Goal: Task Accomplishment & Management: Complete application form

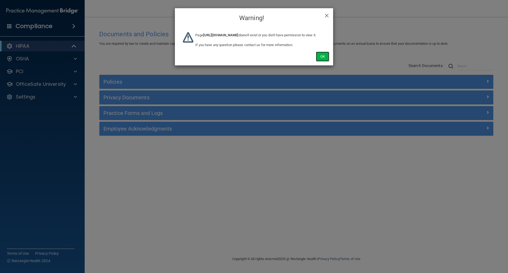
click at [318, 61] on button "Ok" at bounding box center [322, 57] width 13 height 10
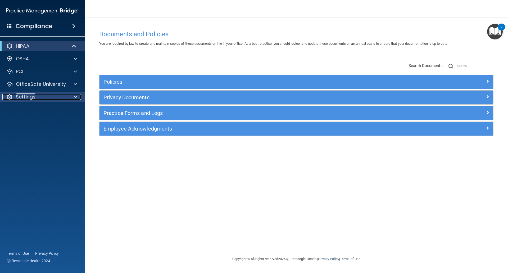
click at [16, 97] on div "Settings" at bounding box center [35, 97] width 66 height 6
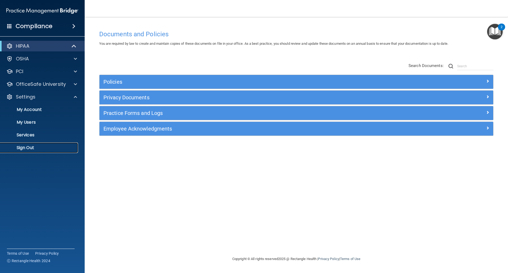
click at [18, 149] on p "Sign Out" at bounding box center [39, 147] width 72 height 5
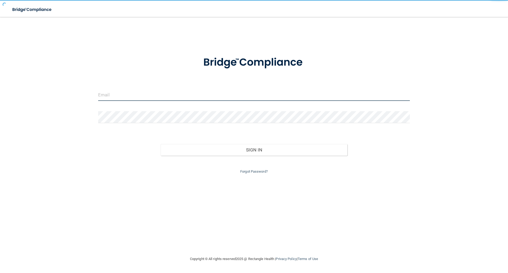
type input "[EMAIL_ADDRESS][DOMAIN_NAME]"
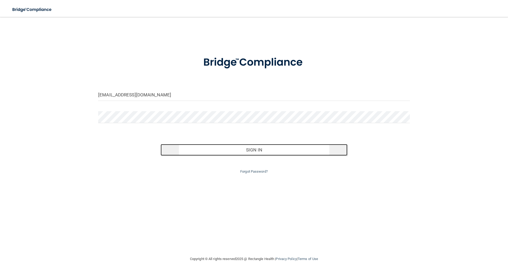
click at [232, 145] on button "Sign In" at bounding box center [254, 150] width 187 height 12
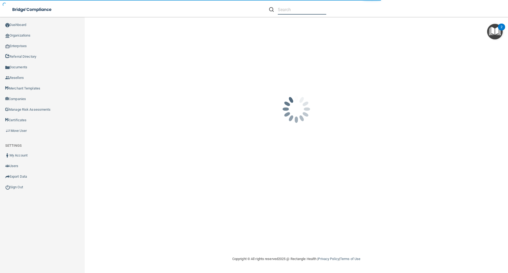
click at [282, 9] on input "text" at bounding box center [302, 10] width 48 height 10
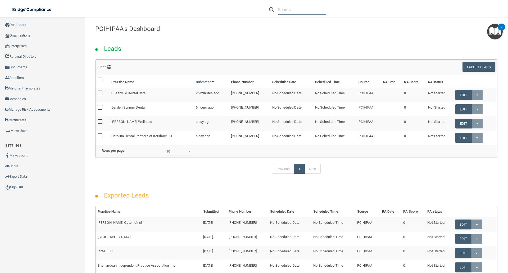
click at [294, 11] on input "text" at bounding box center [302, 10] width 48 height 10
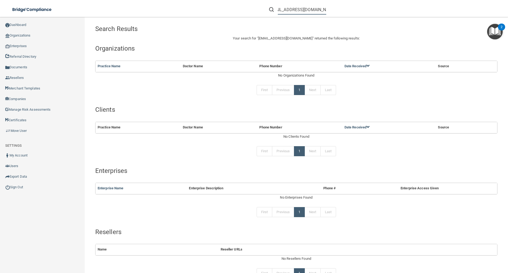
type input "kayla.kennedy16@gmail.com"
drag, startPoint x: 324, startPoint y: 10, endPoint x: 267, endPoint y: 12, distance: 57.4
click at [267, 12] on form "kayla.kennedy16@gmail.com" at bounding box center [297, 10] width 65 height 10
click at [303, 16] on li "kayla.kennedy16@gmail.com" at bounding box center [297, 9] width 65 height 19
click at [325, 10] on form "kayla.kennedy16@gmail.com" at bounding box center [297, 10] width 65 height 10
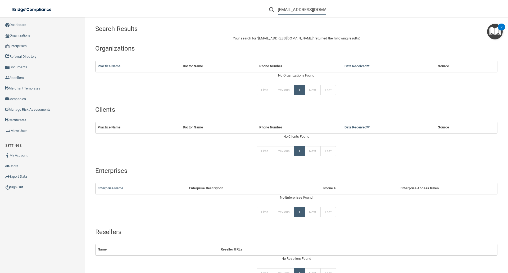
click at [323, 10] on input "kayla.kennedy16@gmail.com" at bounding box center [302, 10] width 48 height 10
drag, startPoint x: 324, startPoint y: 10, endPoint x: 286, endPoint y: 10, distance: 38.1
click at [286, 10] on form "kayla.kennedy16@gmail.com" at bounding box center [297, 10] width 65 height 10
drag, startPoint x: 278, startPoint y: 10, endPoint x: 349, endPoint y: 12, distance: 70.9
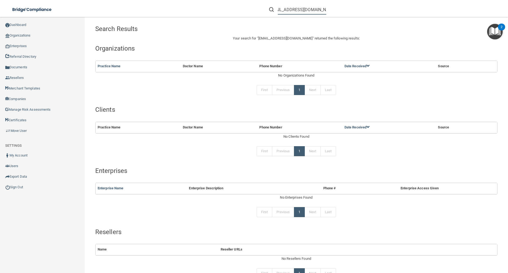
click at [349, 12] on div "kayla.kennedy16@gmail.com" at bounding box center [360, 9] width 198 height 19
type input "kayla kennedy"
click at [21, 35] on link "Organizations" at bounding box center [42, 35] width 85 height 11
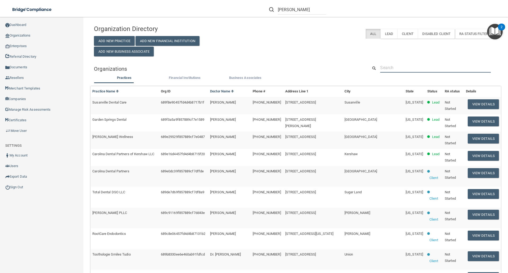
click at [391, 65] on input "text" at bounding box center [435, 68] width 111 height 10
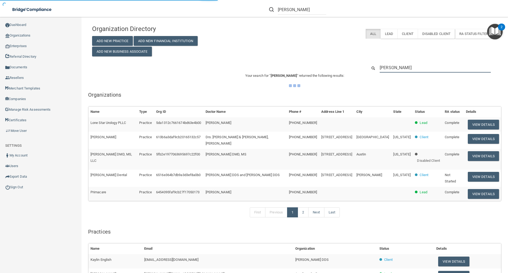
type input "kayla kennedy"
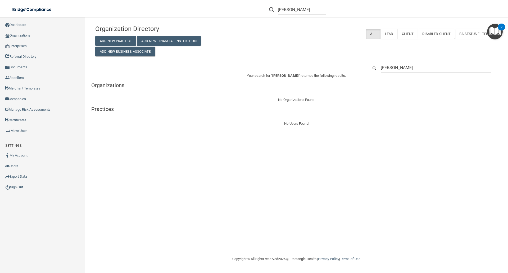
drag, startPoint x: 408, startPoint y: 69, endPoint x: 373, endPoint y: 72, distance: 35.1
click at [373, 72] on div "kayla kennedy" at bounding box center [432, 68] width 137 height 10
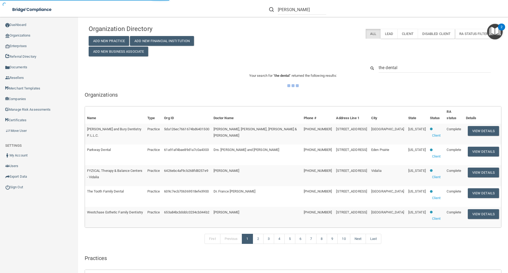
type input "the dental"
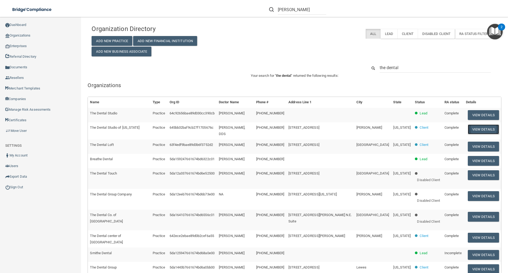
click at [477, 126] on button "View Details" at bounding box center [483, 129] width 31 height 10
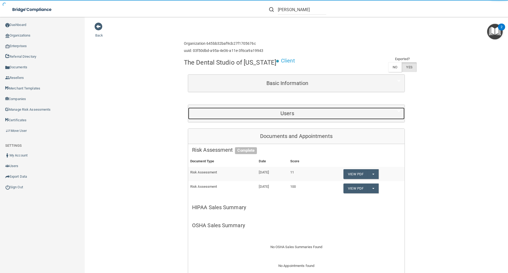
click at [261, 116] on h5 "Users" at bounding box center [287, 113] width 190 height 6
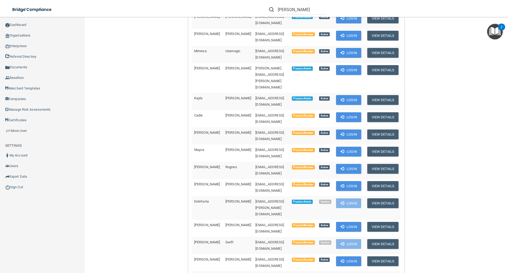
scroll to position [185, 0]
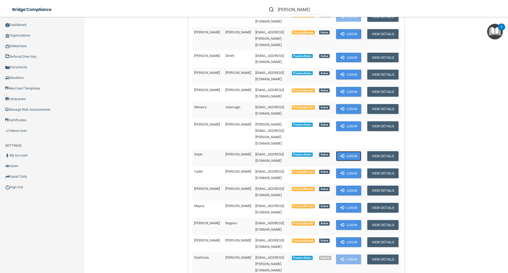
click at [347, 151] on button "Login" at bounding box center [348, 156] width 25 height 10
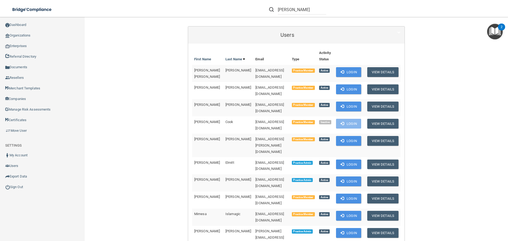
scroll to position [106, 0]
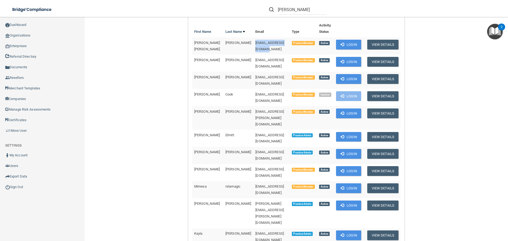
drag, startPoint x: 236, startPoint y: 44, endPoint x: 280, endPoint y: 44, distance: 43.4
click at [280, 44] on td "[EMAIL_ADDRESS][DOMAIN_NAME]" at bounding box center [271, 45] width 36 height 17
copy span "[EMAIL_ADDRESS][DOMAIN_NAME]"
drag, startPoint x: 236, startPoint y: 58, endPoint x: 276, endPoint y: 58, distance: 40.2
click at [276, 58] on td "[EMAIL_ADDRESS][DOMAIN_NAME]" at bounding box center [271, 62] width 36 height 17
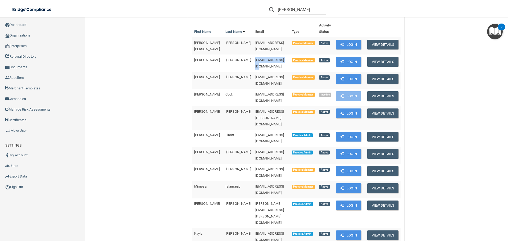
copy span "[EMAIL_ADDRESS][DOMAIN_NAME]"
drag, startPoint x: 235, startPoint y: 73, endPoint x: 238, endPoint y: 72, distance: 3.3
click at [269, 72] on td "[EMAIL_ADDRESS][DOMAIN_NAME]" at bounding box center [271, 80] width 36 height 17
copy span "[EMAIL_ADDRESS][DOMAIN_NAME]"
drag, startPoint x: 236, startPoint y: 99, endPoint x: 277, endPoint y: 103, distance: 41.1
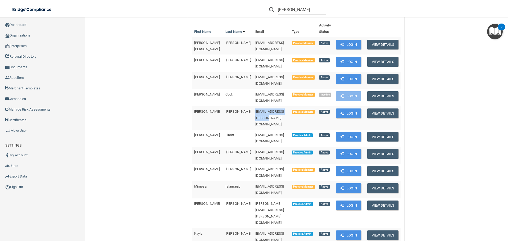
click at [277, 106] on td "[EMAIL_ADDRESS][PERSON_NAME][DOMAIN_NAME]" at bounding box center [271, 118] width 36 height 24
copy span "[EMAIL_ADDRESS][PERSON_NAME][DOMAIN_NAME]"
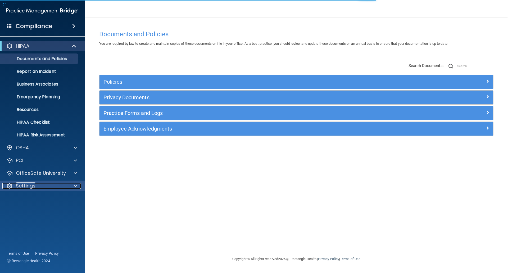
click at [21, 184] on p "Settings" at bounding box center [26, 185] width 20 height 6
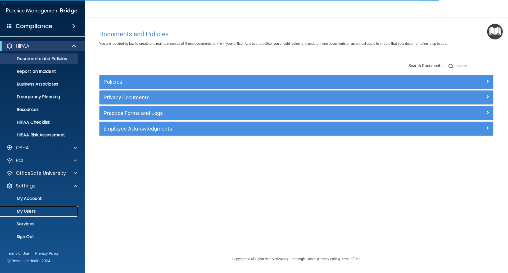
click at [26, 211] on p "My Users" at bounding box center [39, 210] width 72 height 5
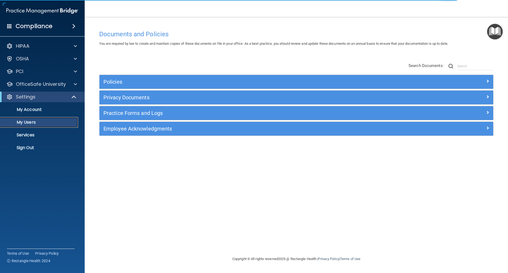
select select "20"
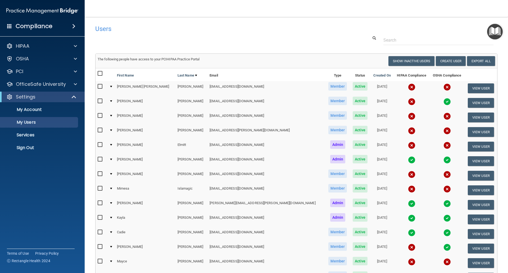
click at [408, 218] on img at bounding box center [411, 217] width 7 height 7
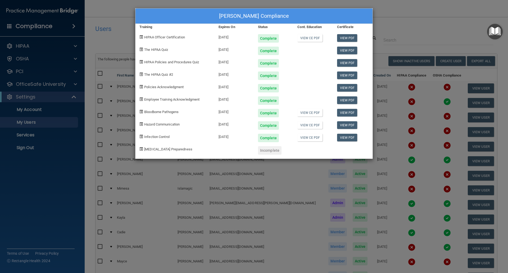
click at [418, 27] on div "Kayla Kennedy's Compliance Training Expires On Status Cont. Education Certifica…" at bounding box center [254, 136] width 508 height 273
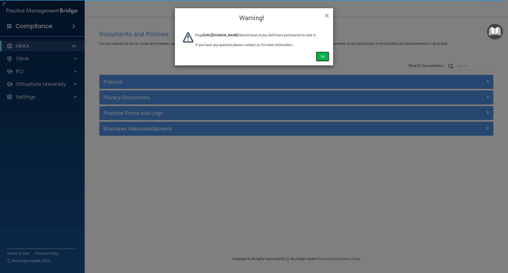
click at [320, 61] on button "Ok" at bounding box center [322, 57] width 13 height 10
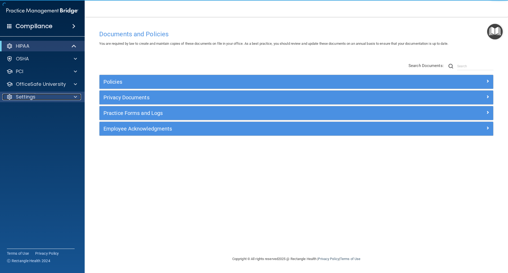
click at [20, 98] on p "Settings" at bounding box center [26, 97] width 20 height 6
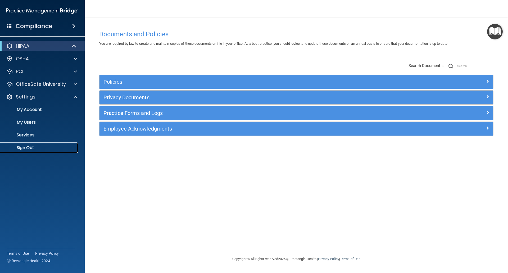
click at [23, 148] on p "Sign Out" at bounding box center [39, 147] width 72 height 5
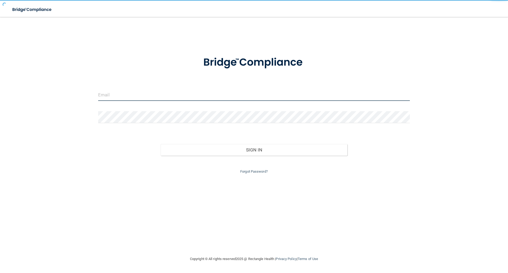
type input "[EMAIL_ADDRESS][DOMAIN_NAME]"
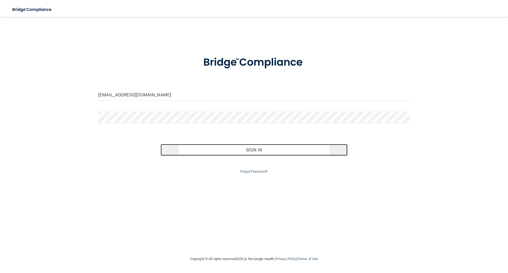
click at [257, 148] on button "Sign In" at bounding box center [254, 150] width 187 height 12
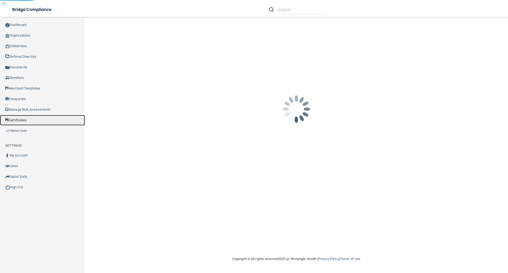
click at [28, 119] on link "Certificates" at bounding box center [42, 120] width 85 height 11
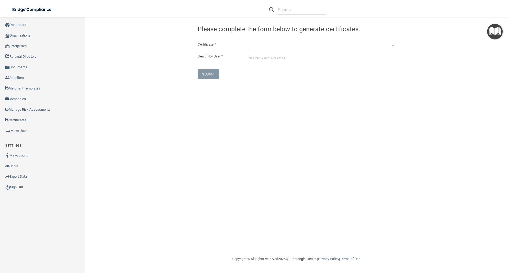
click at [250, 43] on select "HIPAA Officer Certification Training OSHA Bloodborne Pathogens OSHA [MEDICAL_DA…" at bounding box center [322, 45] width 146 height 8
click at [249, 41] on select "HIPAA Officer Certification Training OSHA Bloodborne Pathogens OSHA [MEDICAL_DA…" at bounding box center [322, 45] width 146 height 8
drag, startPoint x: 392, startPoint y: 45, endPoint x: 380, endPoint y: 49, distance: 12.4
click at [392, 45] on select "HIPAA Officer Certification Training OSHA Bloodborne Pathogens OSHA [MEDICAL_DA…" at bounding box center [322, 45] width 146 height 8
select select "5"
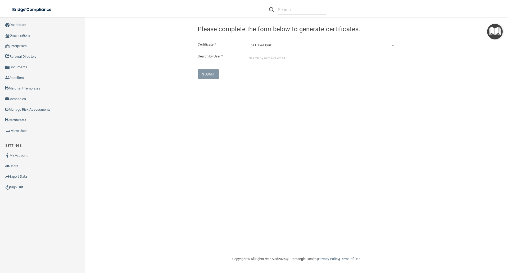
click at [249, 41] on select "HIPAA Officer Certification Training OSHA Bloodborne Pathogens OSHA [MEDICAL_DA…" at bounding box center [322, 45] width 146 height 8
click at [259, 57] on input "text" at bounding box center [322, 58] width 146 height 10
paste input "[EMAIL_ADDRESS][DOMAIN_NAME]"
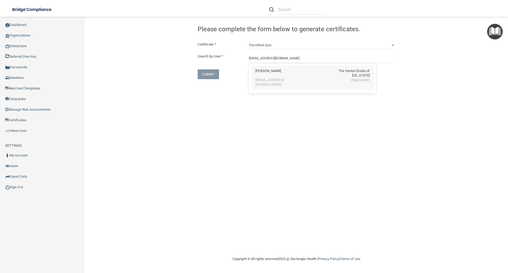
click at [273, 78] on div "[EMAIL_ADDRESS][DOMAIN_NAME]" at bounding box center [278, 82] width 46 height 9
type input "[PERSON_NAME]"
click at [209, 100] on button "SUBMIT" at bounding box center [208, 102] width 21 height 10
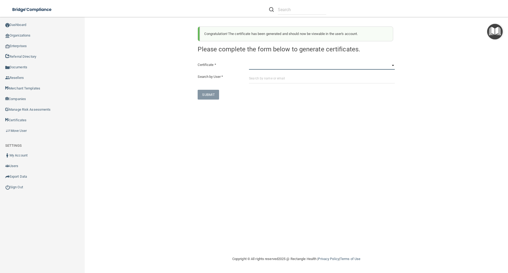
click at [255, 67] on select "HIPAA Officer Certification Training OSHA Bloodborne Pathogens OSHA [MEDICAL_DA…" at bounding box center [322, 66] width 146 height 8
select select "6"
click at [249, 62] on select "HIPAA Officer Certification Training OSHA Bloodborne Pathogens OSHA [MEDICAL_DA…" at bounding box center [322, 66] width 146 height 8
click at [257, 77] on input "text" at bounding box center [322, 79] width 146 height 10
paste input "[EMAIL_ADDRESS][DOMAIN_NAME]"
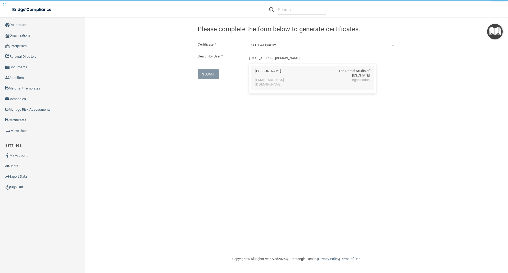
click at [273, 71] on div "[PERSON_NAME]" at bounding box center [268, 73] width 26 height 9
type input "[PERSON_NAME]"
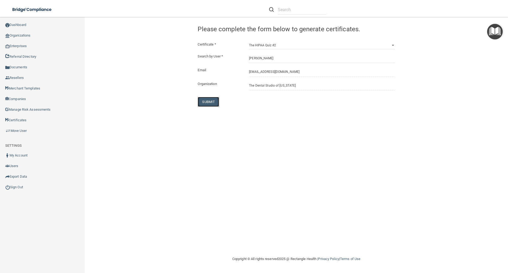
click at [209, 100] on button "SUBMIT" at bounding box center [208, 102] width 21 height 10
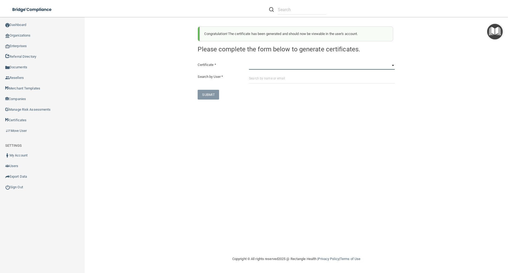
click at [253, 69] on select "HIPAA Officer Certification Training OSHA Bloodborne Pathogens OSHA [MEDICAL_DA…" at bounding box center [322, 66] width 146 height 8
select select "7"
click at [249, 62] on select "HIPAA Officer Certification Training OSHA Bloodborne Pathogens OSHA [MEDICAL_DA…" at bounding box center [322, 66] width 146 height 8
click at [254, 77] on input "text" at bounding box center [322, 79] width 146 height 10
paste input "[EMAIL_ADDRESS][DOMAIN_NAME]"
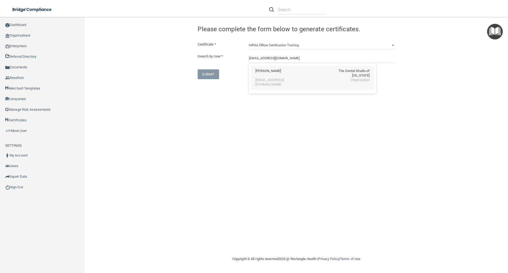
click at [263, 73] on div "[PERSON_NAME]" at bounding box center [268, 73] width 26 height 9
type input "[PERSON_NAME]"
click at [209, 99] on button "SUBMIT" at bounding box center [208, 102] width 21 height 10
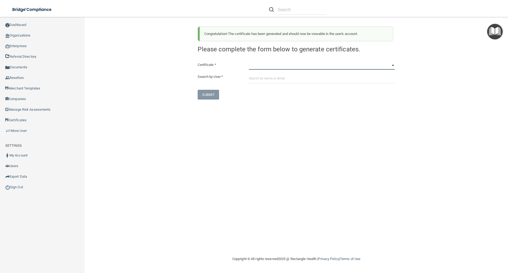
click at [257, 66] on select "HIPAA Officer Certification Training OSHA Bloodborne Pathogens OSHA [MEDICAL_DA…" at bounding box center [322, 66] width 146 height 8
select select "1"
click at [249, 62] on select "HIPAA Officer Certification Training OSHA Bloodborne Pathogens OSHA [MEDICAL_DA…" at bounding box center [322, 66] width 146 height 8
click at [301, 67] on select "HIPAA Officer Certification Training OSHA Bloodborne Pathogens OSHA [MEDICAL_DA…" at bounding box center [322, 66] width 146 height 8
click at [249, 62] on select "HIPAA Officer Certification Training OSHA Bloodborne Pathogens OSHA [MEDICAL_DA…" at bounding box center [322, 66] width 146 height 8
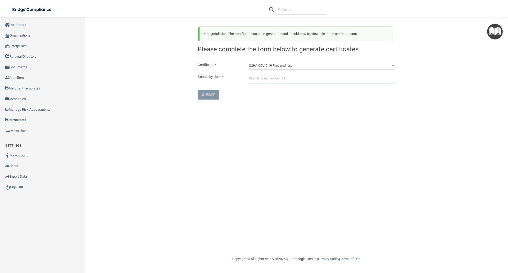
click at [250, 76] on input "text" at bounding box center [322, 79] width 146 height 10
paste input "[EMAIL_ADDRESS][DOMAIN_NAME]"
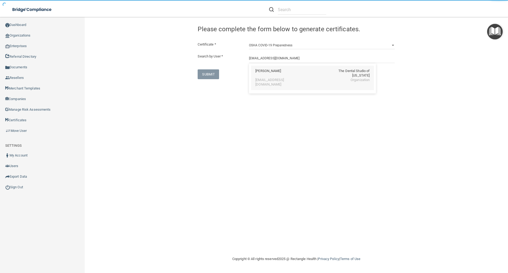
click at [267, 71] on div "[PERSON_NAME]" at bounding box center [268, 73] width 26 height 9
type input "[PERSON_NAME]"
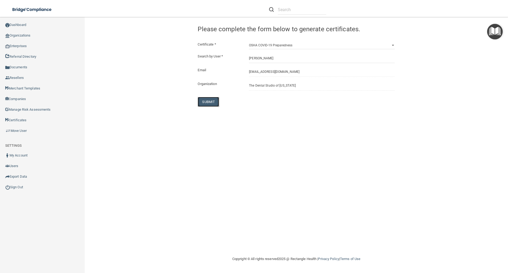
click at [204, 99] on button "SUBMIT" at bounding box center [208, 102] width 21 height 10
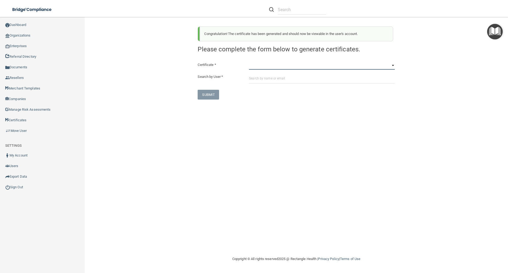
click at [252, 67] on select "HIPAA Officer Certification Training OSHA Bloodborne Pathogens OSHA [MEDICAL_DA…" at bounding box center [322, 66] width 146 height 8
select select "3"
click at [249, 62] on select "HIPAA Officer Certification Training OSHA Bloodborne Pathogens OSHA [MEDICAL_DA…" at bounding box center [322, 66] width 146 height 8
click at [252, 79] on input "text" at bounding box center [322, 79] width 146 height 10
click at [292, 67] on select "HIPAA Officer Certification Training OSHA Bloodborne Pathogens OSHA [MEDICAL_DA…" at bounding box center [322, 66] width 146 height 8
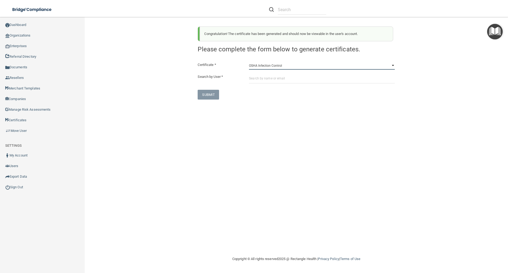
click at [249, 62] on select "HIPAA Officer Certification Training OSHA Bloodborne Pathogens OSHA [MEDICAL_DA…" at bounding box center [322, 66] width 146 height 8
click at [254, 78] on input "text" at bounding box center [322, 79] width 146 height 10
paste input "[EMAIL_ADDRESS][DOMAIN_NAME]"
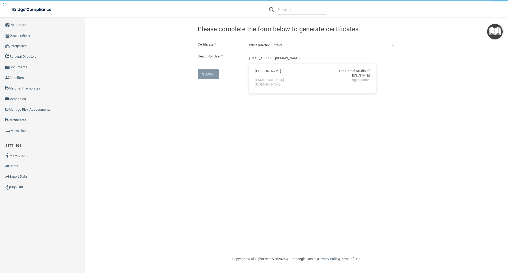
click at [262, 78] on div "[EMAIL_ADDRESS][DOMAIN_NAME]" at bounding box center [278, 82] width 46 height 9
type input "[PERSON_NAME]"
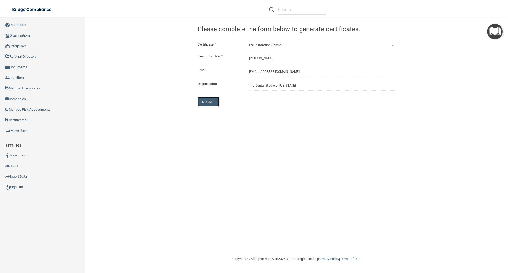
click at [204, 103] on button "SUBMIT" at bounding box center [208, 102] width 21 height 10
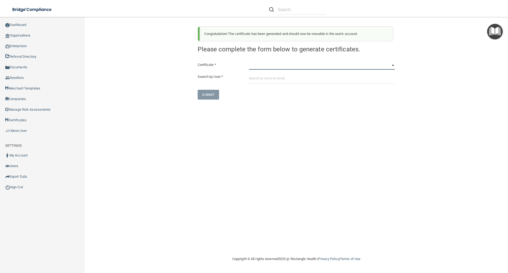
click at [254, 67] on select "HIPAA Officer Certification Training OSHA Bloodborne Pathogens OSHA [MEDICAL_DA…" at bounding box center [322, 66] width 146 height 8
select select "4"
click at [249, 62] on select "HIPAA Officer Certification Training OSHA Bloodborne Pathogens OSHA [MEDICAL_DA…" at bounding box center [322, 66] width 146 height 8
click at [255, 77] on input "text" at bounding box center [322, 79] width 146 height 10
paste input "[EMAIL_ADDRESS][DOMAIN_NAME]"
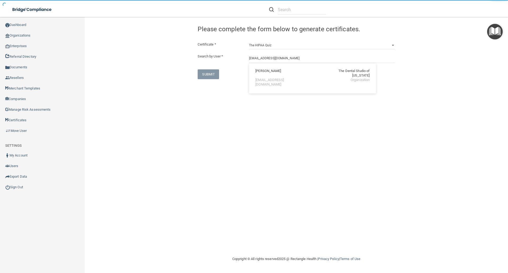
click at [270, 72] on div "[PERSON_NAME]" at bounding box center [268, 73] width 26 height 9
type input "[PERSON_NAME]"
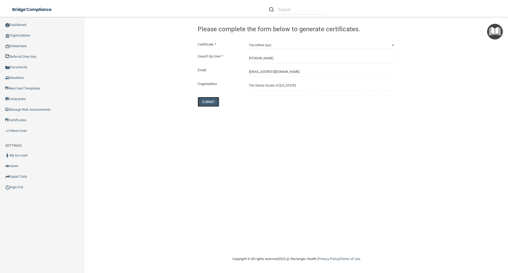
click at [204, 103] on button "SUBMIT" at bounding box center [208, 102] width 21 height 10
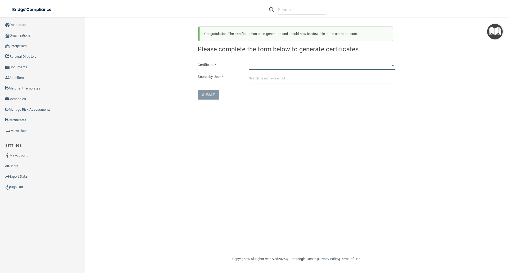
click at [256, 64] on select "HIPAA Officer Certification Training OSHA Bloodborne Pathogens OSHA [MEDICAL_DA…" at bounding box center [322, 66] width 146 height 8
select select "5"
click at [249, 62] on select "HIPAA Officer Certification Training OSHA Bloodborne Pathogens OSHA [MEDICAL_DA…" at bounding box center [322, 66] width 146 height 8
click at [252, 78] on input "text" at bounding box center [322, 79] width 146 height 10
paste input "[EMAIL_ADDRESS][DOMAIN_NAME]"
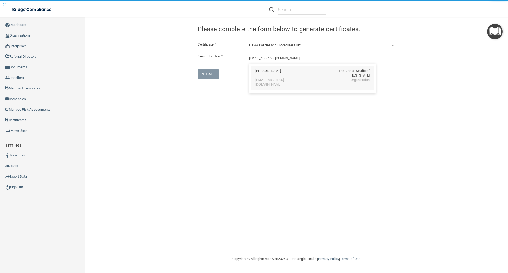
click at [258, 78] on div "[EMAIL_ADDRESS][DOMAIN_NAME]" at bounding box center [278, 82] width 46 height 9
type input "[PERSON_NAME]"
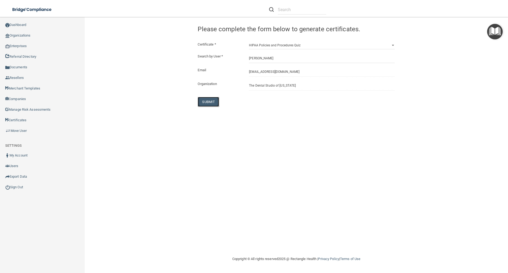
click at [205, 102] on button "SUBMIT" at bounding box center [208, 102] width 21 height 10
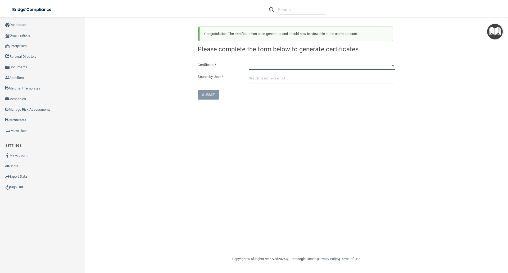
click at [250, 67] on select "HIPAA Officer Certification Training OSHA Bloodborne Pathogens OSHA [MEDICAL_DA…" at bounding box center [322, 66] width 146 height 8
select select "6"
click at [249, 62] on select "HIPAA Officer Certification Training OSHA Bloodborne Pathogens OSHA [MEDICAL_DA…" at bounding box center [322, 66] width 146 height 8
click at [254, 77] on input "text" at bounding box center [322, 79] width 146 height 10
paste input "[EMAIL_ADDRESS][DOMAIN_NAME]"
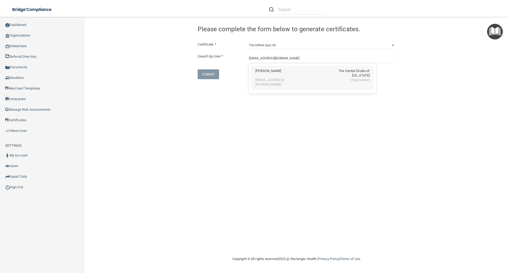
click at [265, 71] on div "[PERSON_NAME]" at bounding box center [268, 73] width 26 height 9
type input "[PERSON_NAME]"
click at [209, 103] on button "SUBMIT" at bounding box center [208, 102] width 21 height 10
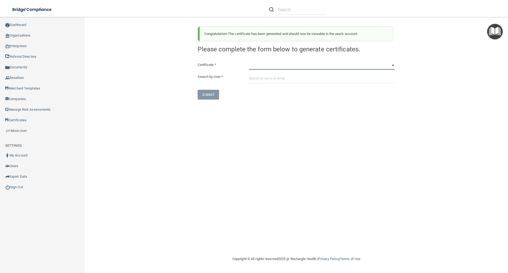
click at [250, 65] on select "HIPAA Officer Certification Training OSHA Bloodborne Pathogens OSHA [MEDICAL_DA…" at bounding box center [322, 66] width 146 height 8
select select "7"
click at [249, 62] on select "HIPAA Officer Certification Training OSHA Bloodborne Pathogens OSHA [MEDICAL_DA…" at bounding box center [322, 66] width 146 height 8
click at [250, 77] on input "text" at bounding box center [322, 79] width 146 height 10
paste input "[EMAIL_ADDRESS][DOMAIN_NAME]"
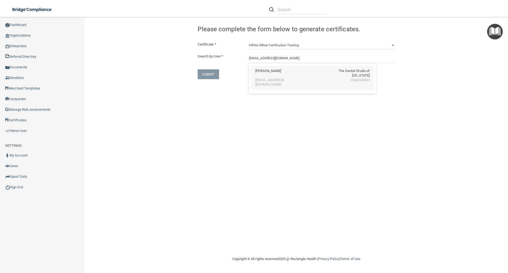
click at [259, 71] on div "[PERSON_NAME]" at bounding box center [268, 73] width 26 height 9
type input "[PERSON_NAME]"
click at [210, 102] on button "SUBMIT" at bounding box center [208, 102] width 21 height 10
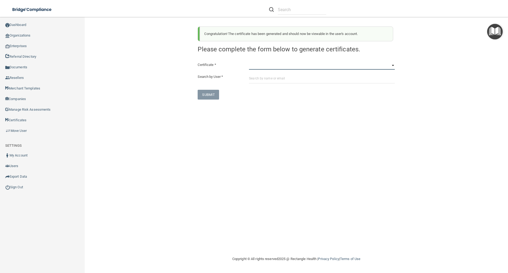
click at [260, 68] on select "HIPAA Officer Certification Training OSHA Bloodborne Pathogens OSHA [MEDICAL_DA…" at bounding box center [322, 66] width 146 height 8
select select "1"
click at [249, 62] on select "HIPAA Officer Certification Training OSHA Bloodborne Pathogens OSHA [MEDICAL_DA…" at bounding box center [322, 66] width 146 height 8
click at [252, 76] on input "text" at bounding box center [322, 79] width 146 height 10
paste input "[EMAIL_ADDRESS][DOMAIN_NAME]"
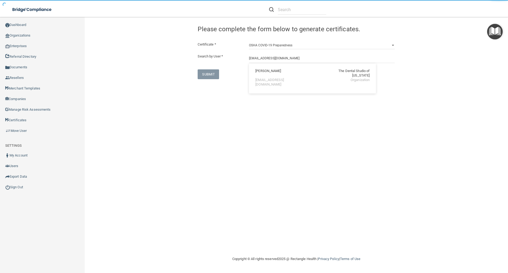
click at [265, 71] on div "[PERSON_NAME]" at bounding box center [268, 73] width 26 height 9
type input "[PERSON_NAME]"
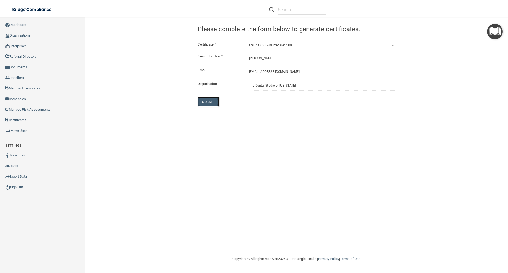
click at [209, 99] on button "SUBMIT" at bounding box center [208, 102] width 21 height 10
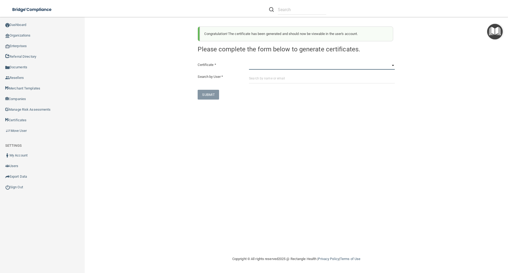
click at [251, 68] on select "HIPAA Officer Certification Training OSHA Bloodborne Pathogens OSHA [MEDICAL_DA…" at bounding box center [322, 66] width 146 height 8
select select "3"
click at [249, 62] on select "HIPAA Officer Certification Training OSHA Bloodborne Pathogens OSHA [MEDICAL_DA…" at bounding box center [322, 66] width 146 height 8
click at [257, 77] on input "text" at bounding box center [322, 79] width 146 height 10
paste input "[EMAIL_ADDRESS][DOMAIN_NAME]"
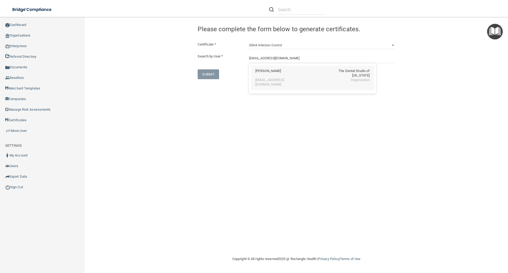
click at [272, 72] on div "[PERSON_NAME]" at bounding box center [268, 73] width 26 height 9
type input "[PERSON_NAME]"
click at [211, 103] on button "SUBMIT" at bounding box center [208, 102] width 21 height 10
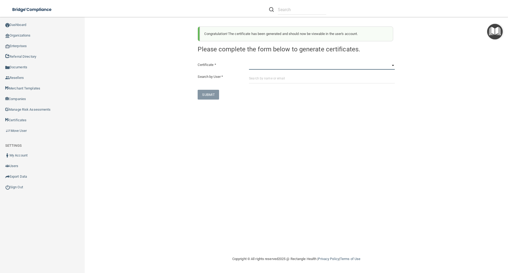
click at [253, 64] on select "HIPAA Officer Certification Training OSHA Bloodborne Pathogens OSHA [MEDICAL_DA…" at bounding box center [322, 66] width 146 height 8
select select "4"
click at [249, 62] on select "HIPAA Officer Certification Training OSHA Bloodborne Pathogens OSHA [MEDICAL_DA…" at bounding box center [322, 66] width 146 height 8
click at [255, 76] on input "text" at bounding box center [322, 79] width 146 height 10
paste input "[EMAIL_ADDRESS][DOMAIN_NAME]"
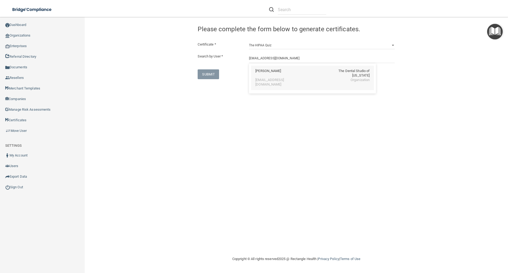
click at [256, 78] on div "[EMAIL_ADDRESS][DOMAIN_NAME]" at bounding box center [278, 82] width 46 height 9
type input "[PERSON_NAME]"
click at [211, 105] on button "SUBMIT" at bounding box center [208, 102] width 21 height 10
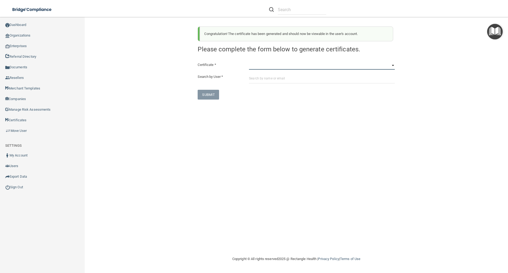
click at [252, 67] on select "HIPAA Officer Certification Training OSHA Bloodborne Pathogens OSHA [MEDICAL_DA…" at bounding box center [322, 66] width 146 height 8
select select "1"
click at [249, 62] on select "HIPAA Officer Certification Training OSHA Bloodborne Pathogens OSHA [MEDICAL_DA…" at bounding box center [322, 66] width 146 height 8
click at [253, 82] on input "text" at bounding box center [322, 79] width 146 height 10
paste input "[EMAIL_ADDRESS][DOMAIN_NAME]"
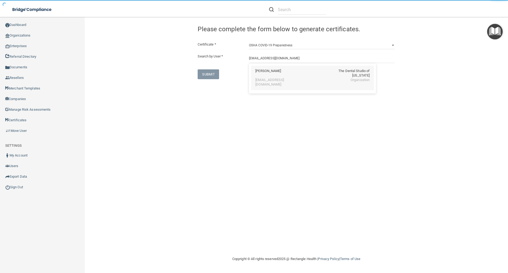
click at [264, 78] on div "[EMAIL_ADDRESS][DOMAIN_NAME]" at bounding box center [278, 82] width 46 height 9
type input "[PERSON_NAME]"
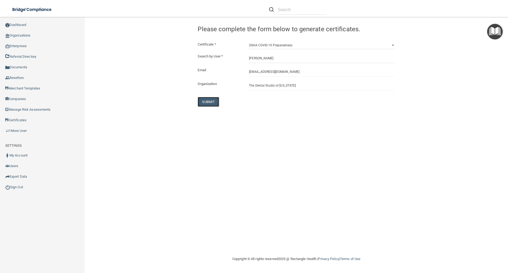
click at [206, 100] on button "SUBMIT" at bounding box center [208, 102] width 21 height 10
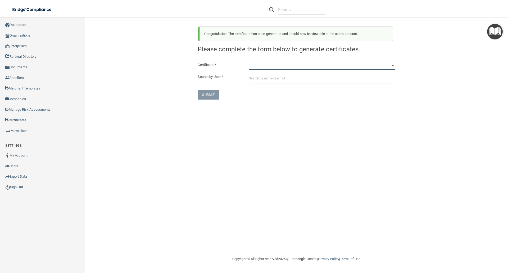
click at [251, 65] on select "HIPAA Officer Certification Training OSHA Bloodborne Pathogens OSHA [MEDICAL_DA…" at bounding box center [322, 66] width 146 height 8
select select "3"
click at [249, 62] on select "HIPAA Officer Certification Training OSHA Bloodborne Pathogens OSHA [MEDICAL_DA…" at bounding box center [322, 66] width 146 height 8
click at [250, 78] on input "text" at bounding box center [322, 79] width 146 height 10
paste input "[EMAIL_ADDRESS][DOMAIN_NAME]"
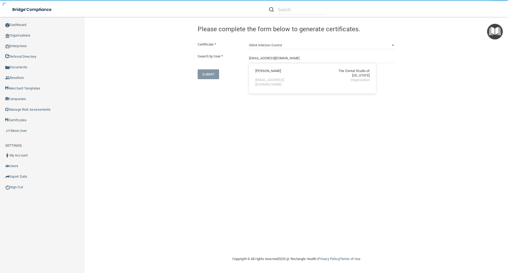
click at [261, 70] on div "[PERSON_NAME]" at bounding box center [268, 73] width 26 height 9
type input "[PERSON_NAME]"
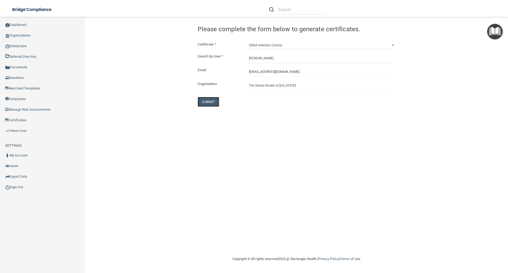
click at [211, 101] on button "SUBMIT" at bounding box center [208, 102] width 21 height 10
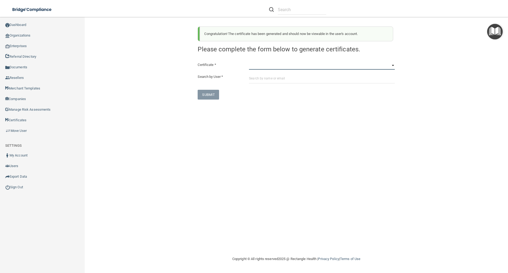
drag, startPoint x: 257, startPoint y: 66, endPoint x: 254, endPoint y: 69, distance: 3.2
click at [257, 66] on select "HIPAA Officer Certification Training OSHA Bloodborne Pathogens OSHA [MEDICAL_DA…" at bounding box center [322, 66] width 146 height 8
select select "4"
click at [249, 62] on select "HIPAA Officer Certification Training OSHA Bloodborne Pathogens OSHA [MEDICAL_DA…" at bounding box center [322, 66] width 146 height 8
click at [250, 80] on input "text" at bounding box center [322, 79] width 146 height 10
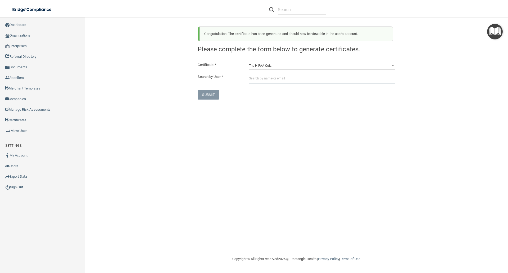
paste input "[EMAIL_ADDRESS][DOMAIN_NAME]"
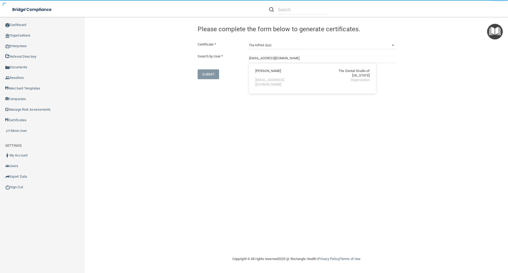
click at [263, 78] on div "[EMAIL_ADDRESS][DOMAIN_NAME]" at bounding box center [278, 82] width 46 height 9
type input "[PERSON_NAME]"
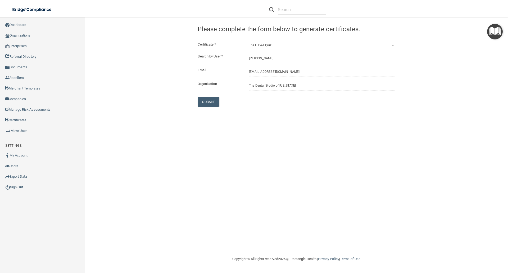
click at [197, 108] on div "Congratulation! The certificate has been generated and should now be viewable i…" at bounding box center [296, 136] width 402 height 228
click at [203, 100] on button "SUBMIT" at bounding box center [208, 102] width 21 height 10
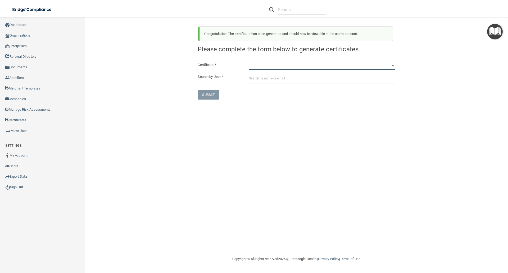
click at [252, 67] on select "HIPAA Officer Certification Training OSHA Bloodborne Pathogens OSHA [MEDICAL_DA…" at bounding box center [322, 66] width 146 height 8
select select "5"
click at [249, 62] on select "HIPAA Officer Certification Training OSHA Bloodborne Pathogens OSHA [MEDICAL_DA…" at bounding box center [322, 66] width 146 height 8
click at [254, 78] on input "text" at bounding box center [322, 79] width 146 height 10
paste input "[EMAIL_ADDRESS][DOMAIN_NAME]"
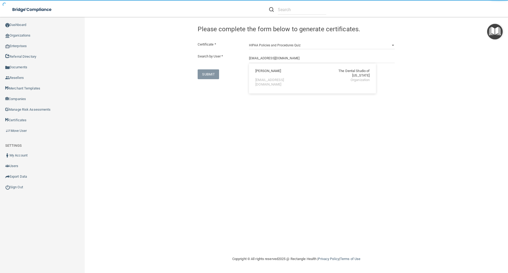
click at [262, 73] on div "[PERSON_NAME]" at bounding box center [268, 73] width 26 height 9
type input "[PERSON_NAME]"
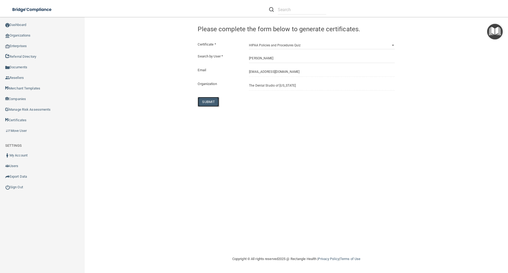
click at [205, 99] on button "SUBMIT" at bounding box center [208, 102] width 21 height 10
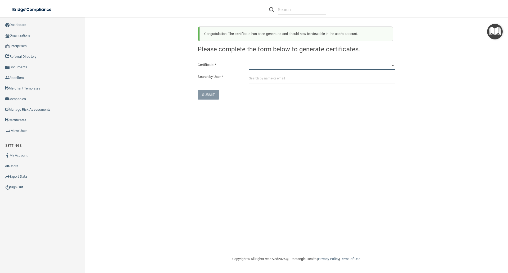
click at [254, 67] on select "HIPAA Officer Certification Training OSHA Bloodborne Pathogens OSHA [MEDICAL_DA…" at bounding box center [322, 66] width 146 height 8
select select "6"
click at [249, 62] on select "HIPAA Officer Certification Training OSHA Bloodborne Pathogens OSHA [MEDICAL_DA…" at bounding box center [322, 66] width 146 height 8
click at [250, 80] on input "text" at bounding box center [322, 79] width 146 height 10
paste input "[EMAIL_ADDRESS][DOMAIN_NAME]"
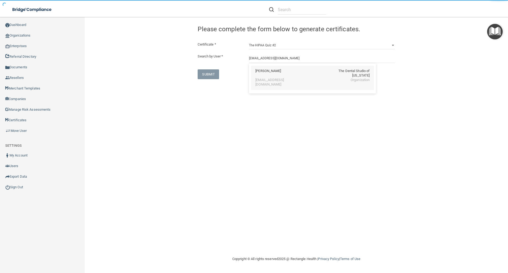
click at [256, 72] on div "[PERSON_NAME]" at bounding box center [268, 73] width 26 height 9
type input "[PERSON_NAME]"
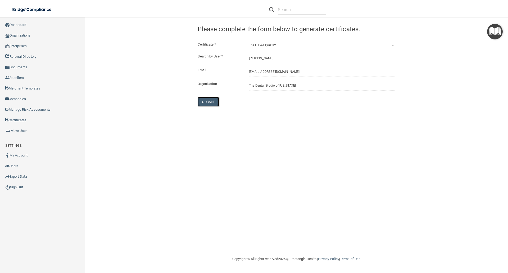
click at [212, 102] on button "SUBMIT" at bounding box center [208, 102] width 21 height 10
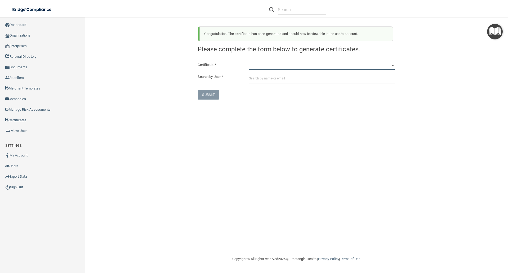
click at [251, 64] on select "HIPAA Officer Certification Training OSHA Bloodborne Pathogens OSHA [MEDICAL_DA…" at bounding box center [322, 66] width 146 height 8
select select "7"
click at [249, 62] on select "HIPAA Officer Certification Training OSHA Bloodborne Pathogens OSHA [MEDICAL_DA…" at bounding box center [322, 66] width 146 height 8
click at [253, 77] on input "text" at bounding box center [322, 79] width 146 height 10
paste input "[EMAIL_ADDRESS][DOMAIN_NAME]"
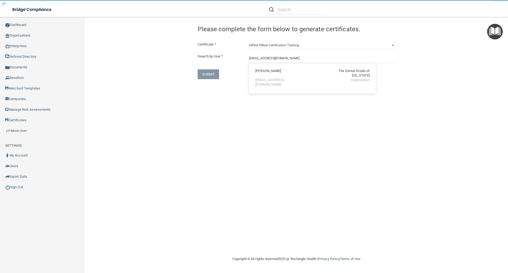
click at [259, 78] on div "[EMAIL_ADDRESS][DOMAIN_NAME]" at bounding box center [278, 82] width 46 height 9
type input "[PERSON_NAME]"
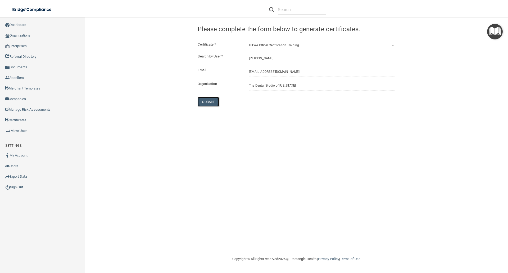
click at [205, 101] on button "SUBMIT" at bounding box center [208, 102] width 21 height 10
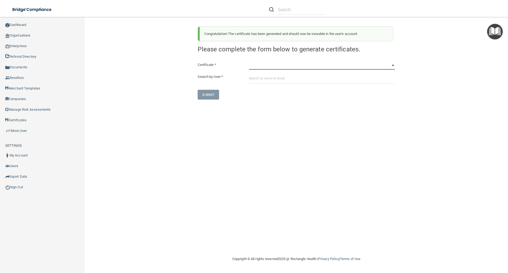
click at [257, 67] on select "HIPAA Officer Certification Training OSHA Bloodborne Pathogens OSHA [MEDICAL_DA…" at bounding box center [322, 66] width 146 height 8
select select "1"
click at [249, 62] on select "HIPAA Officer Certification Training OSHA Bloodborne Pathogens OSHA [MEDICAL_DA…" at bounding box center [322, 66] width 146 height 8
click at [253, 75] on input "text" at bounding box center [322, 79] width 146 height 10
paste input "[EMAIL_ADDRESS][PERSON_NAME][DOMAIN_NAME]"
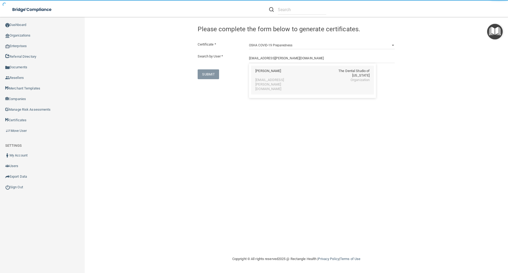
click at [261, 70] on div "[PERSON_NAME]" at bounding box center [268, 73] width 26 height 9
type input "[PERSON_NAME]"
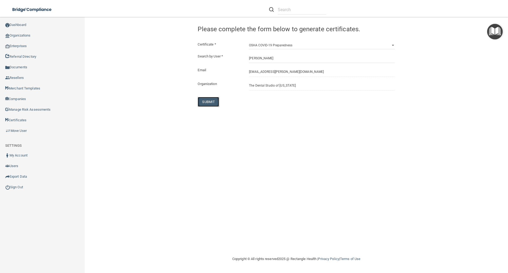
click at [210, 101] on button "SUBMIT" at bounding box center [208, 102] width 21 height 10
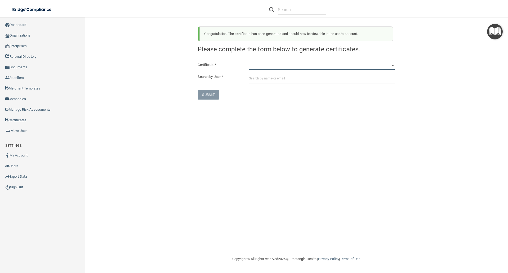
click at [253, 67] on select "HIPAA Officer Certification Training OSHA Bloodborne Pathogens OSHA [MEDICAL_DA…" at bounding box center [322, 66] width 146 height 8
select select "3"
click at [249, 62] on select "HIPAA Officer Certification Training OSHA Bloodborne Pathogens OSHA [MEDICAL_DA…" at bounding box center [322, 66] width 146 height 8
click at [250, 78] on input "text" at bounding box center [322, 79] width 146 height 10
paste input "[EMAIL_ADDRESS][PERSON_NAME][DOMAIN_NAME]"
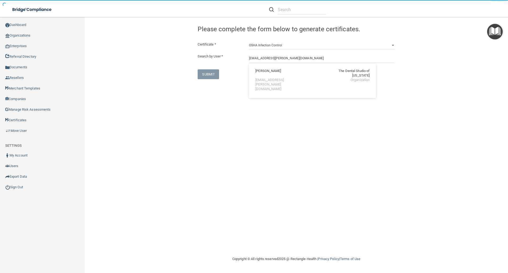
click at [269, 78] on div "[EMAIL_ADDRESS][PERSON_NAME][DOMAIN_NAME]" at bounding box center [278, 84] width 46 height 13
type input "[PERSON_NAME]"
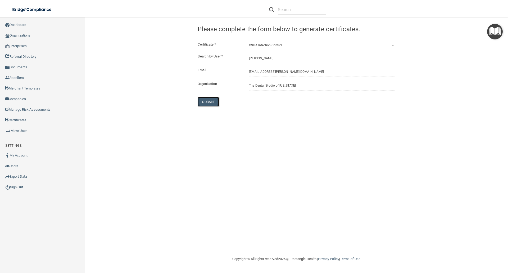
click at [206, 102] on button "SUBMIT" at bounding box center [208, 102] width 21 height 10
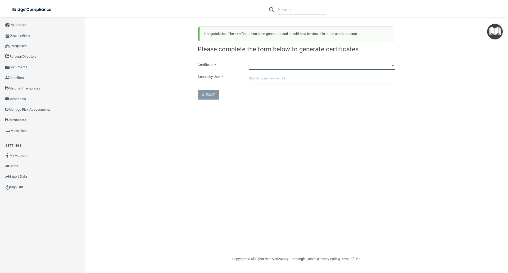
click at [253, 64] on select "HIPAA Officer Certification Training OSHA Bloodborne Pathogens OSHA [MEDICAL_DA…" at bounding box center [322, 66] width 146 height 8
select select "4"
click at [249, 62] on select "HIPAA Officer Certification Training OSHA Bloodborne Pathogens OSHA [MEDICAL_DA…" at bounding box center [322, 66] width 146 height 8
click at [253, 77] on input "text" at bounding box center [322, 79] width 146 height 10
paste input "[EMAIL_ADDRESS][PERSON_NAME][DOMAIN_NAME]"
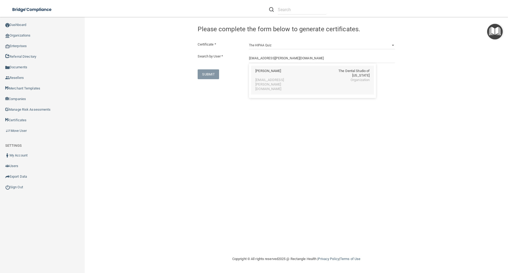
click at [262, 69] on div "[PERSON_NAME]" at bounding box center [268, 73] width 26 height 9
type input "[PERSON_NAME]"
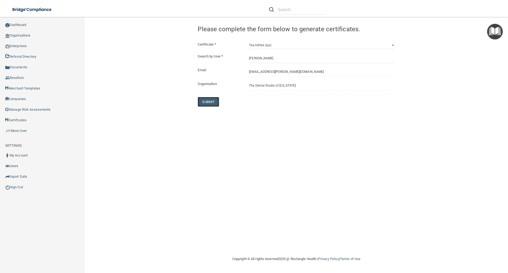
drag, startPoint x: 206, startPoint y: 99, endPoint x: 213, endPoint y: 103, distance: 8.2
click at [206, 99] on button "SUBMIT" at bounding box center [208, 102] width 21 height 10
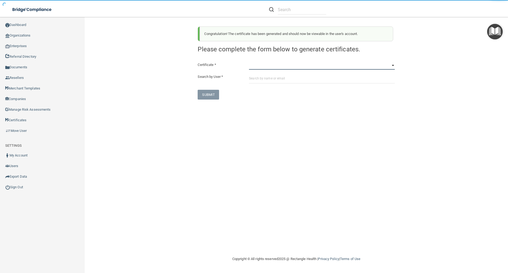
click at [254, 69] on select "HIPAA Officer Certification Training OSHA Bloodborne Pathogens OSHA [MEDICAL_DA…" at bounding box center [322, 66] width 146 height 8
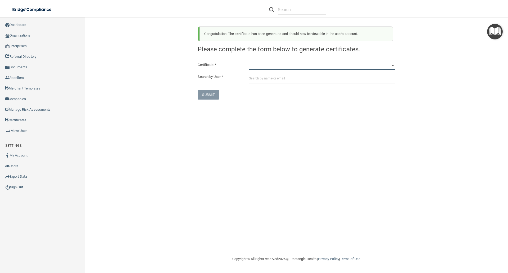
select select "5"
click at [249, 62] on select "HIPAA Officer Certification Training OSHA Bloodborne Pathogens OSHA [MEDICAL_DA…" at bounding box center [322, 66] width 146 height 8
drag, startPoint x: 248, startPoint y: 72, endPoint x: 249, endPoint y: 75, distance: 3.6
click at [249, 74] on div "Certificate * HIPAA Officer Certification Training OSHA Bloodborne Pathogens OS…" at bounding box center [296, 81] width 197 height 38
click at [250, 76] on input "text" at bounding box center [322, 79] width 146 height 10
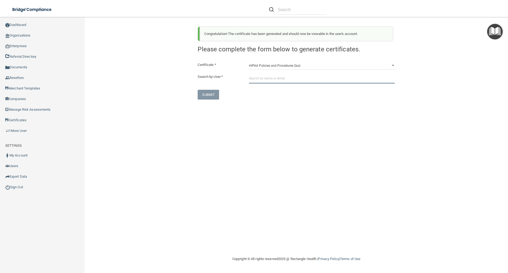
paste input "[EMAIL_ADDRESS][PERSON_NAME][DOMAIN_NAME]"
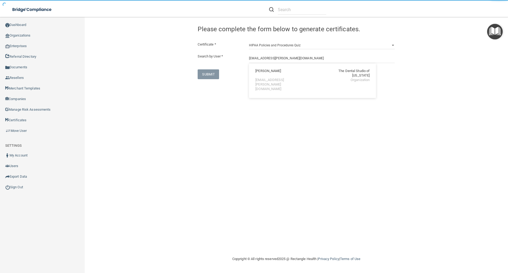
click at [265, 72] on div "[PERSON_NAME]" at bounding box center [268, 73] width 26 height 9
type input "[PERSON_NAME]"
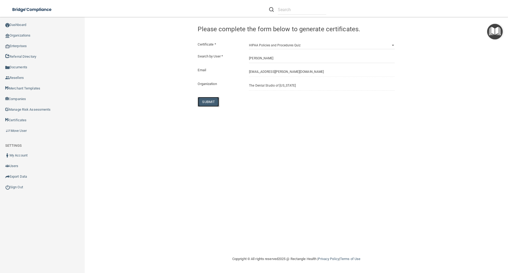
click at [208, 102] on button "SUBMIT" at bounding box center [208, 102] width 21 height 10
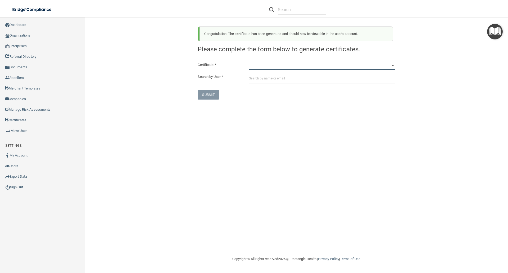
click at [251, 67] on select "HIPAA Officer Certification Training OSHA Bloodborne Pathogens OSHA [MEDICAL_DA…" at bounding box center [322, 66] width 146 height 8
select select "6"
click at [249, 62] on select "HIPAA Officer Certification Training OSHA Bloodborne Pathogens OSHA [MEDICAL_DA…" at bounding box center [322, 66] width 146 height 8
click at [252, 79] on input "text" at bounding box center [322, 79] width 146 height 10
paste input "[EMAIL_ADDRESS][PERSON_NAME][DOMAIN_NAME]"
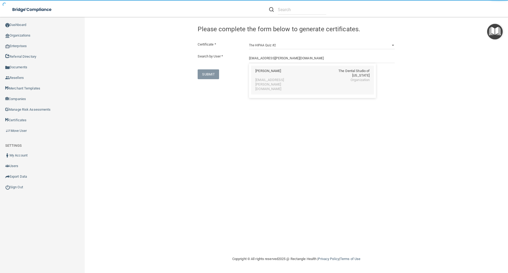
click at [262, 71] on div "[PERSON_NAME]" at bounding box center [268, 73] width 26 height 9
type input "[PERSON_NAME]"
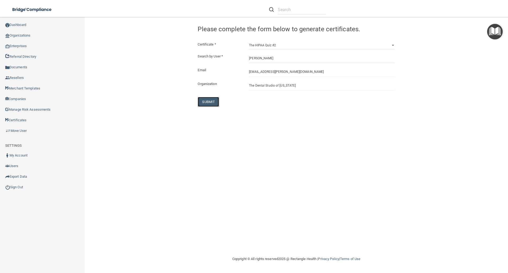
click at [205, 102] on button "SUBMIT" at bounding box center [208, 102] width 21 height 10
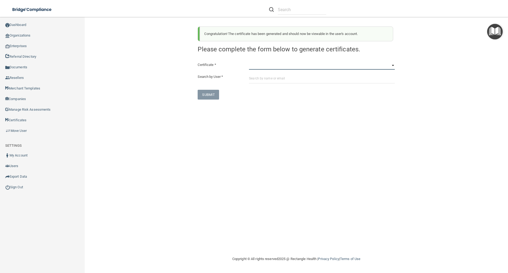
click at [254, 64] on select "HIPAA Officer Certification Training OSHA Bloodborne Pathogens OSHA [MEDICAL_DA…" at bounding box center [322, 66] width 146 height 8
select select "7"
click at [249, 62] on select "HIPAA Officer Certification Training OSHA Bloodborne Pathogens OSHA [MEDICAL_DA…" at bounding box center [322, 66] width 146 height 8
click at [250, 76] on input "text" at bounding box center [322, 79] width 146 height 10
paste input "[EMAIL_ADDRESS][PERSON_NAME][DOMAIN_NAME]"
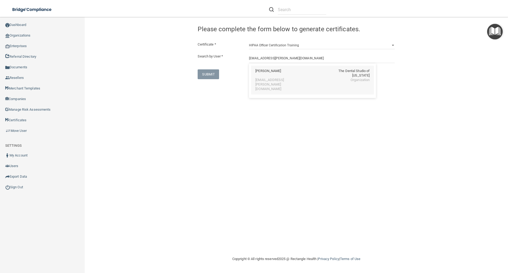
click at [264, 78] on div "[EMAIL_ADDRESS][PERSON_NAME][DOMAIN_NAME]" at bounding box center [278, 84] width 46 height 13
type input "[PERSON_NAME]"
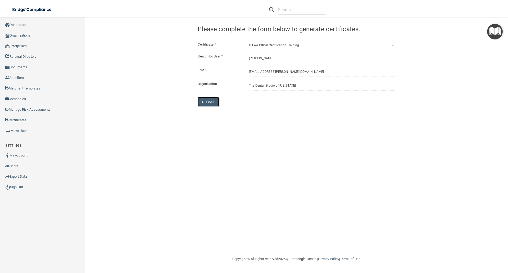
click at [208, 103] on button "SUBMIT" at bounding box center [208, 102] width 21 height 10
select select "?"
